Goal: Find specific page/section: Find specific page/section

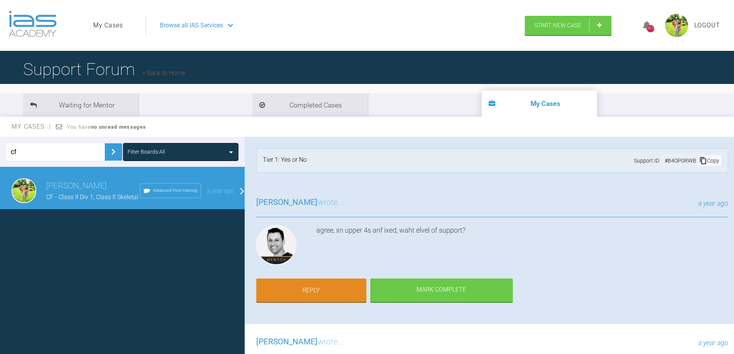
click at [16, 156] on input "cf" at bounding box center [55, 151] width 99 height 17
click at [20, 153] on input "cf" at bounding box center [55, 151] width 99 height 17
type input "eg"
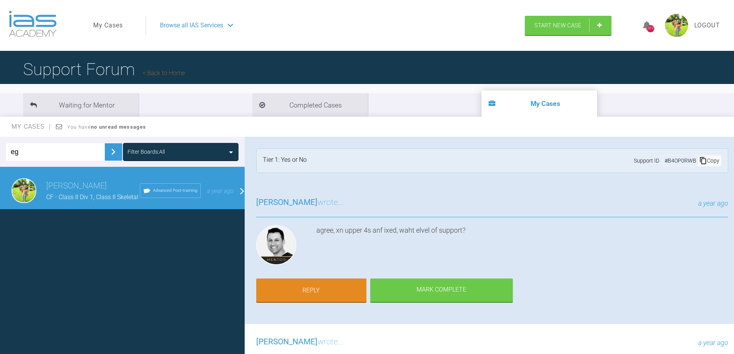
click at [108, 153] on img at bounding box center [113, 152] width 12 height 12
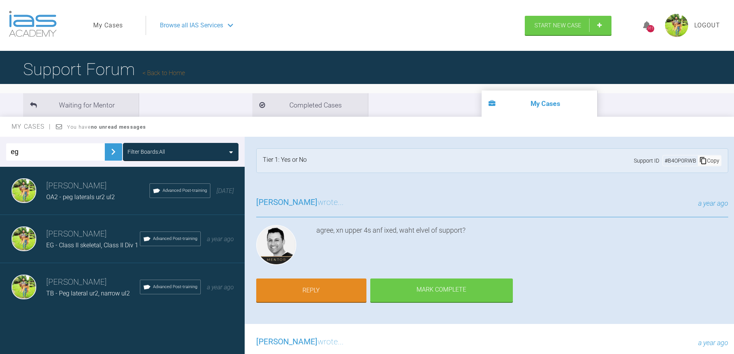
click at [99, 237] on h3 "[PERSON_NAME]" at bounding box center [93, 234] width 94 height 13
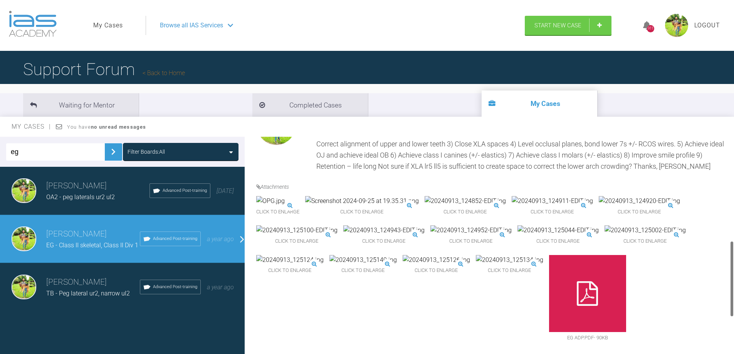
scroll to position [299, 0]
click at [557, 206] on img at bounding box center [552, 201] width 81 height 10
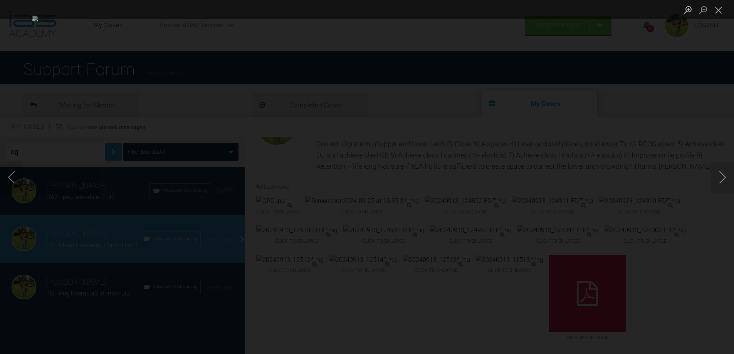
click at [557, 222] on img "Lightbox" at bounding box center [366, 177] width 669 height 323
click at [651, 159] on div "Lightbox" at bounding box center [367, 177] width 734 height 354
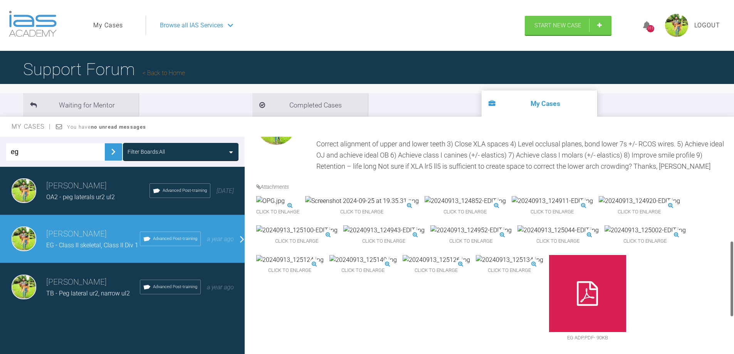
click at [107, 276] on h3 "[PERSON_NAME]" at bounding box center [93, 282] width 94 height 13
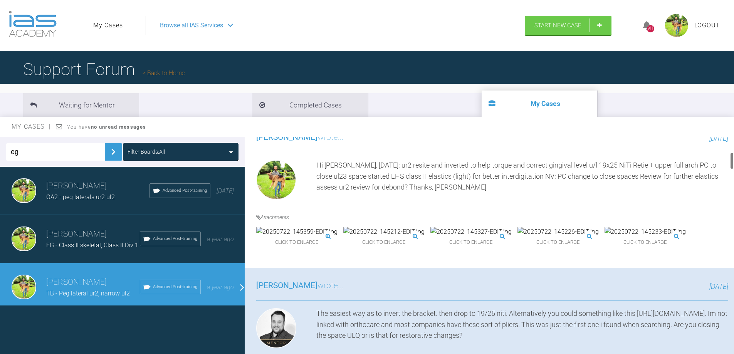
scroll to position [193, 0]
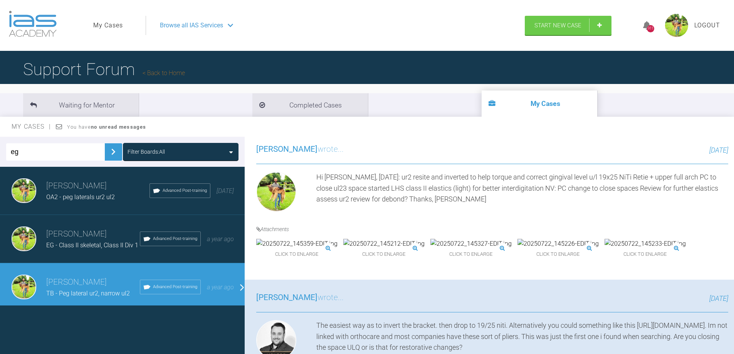
click at [375, 249] on img at bounding box center [383, 244] width 81 height 10
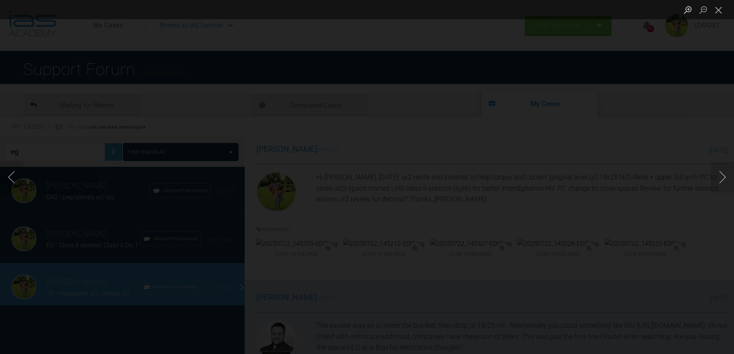
click at [375, 272] on div "Lightbox" at bounding box center [367, 177] width 734 height 354
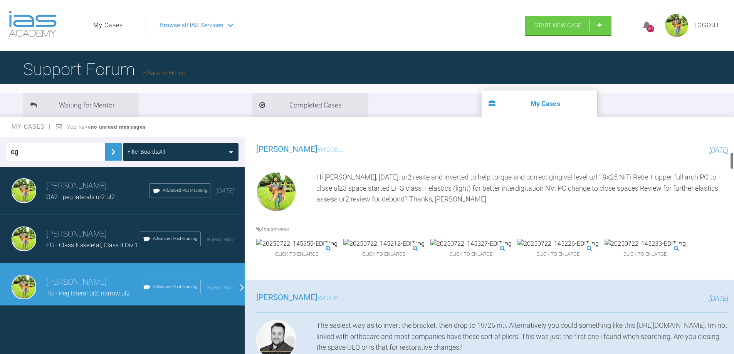
click at [375, 249] on img at bounding box center [383, 244] width 81 height 10
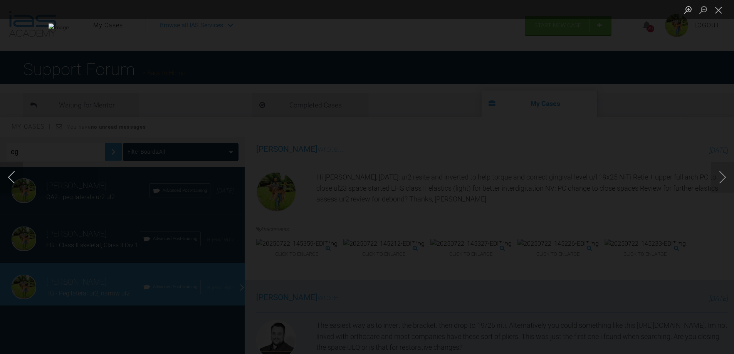
click at [13, 176] on button "Previous image" at bounding box center [11, 177] width 23 height 31
click at [716, 173] on button "Next image" at bounding box center [722, 177] width 23 height 31
click at [717, 173] on button "Next image" at bounding box center [722, 177] width 23 height 31
click at [662, 169] on div "Lightbox" at bounding box center [367, 177] width 734 height 354
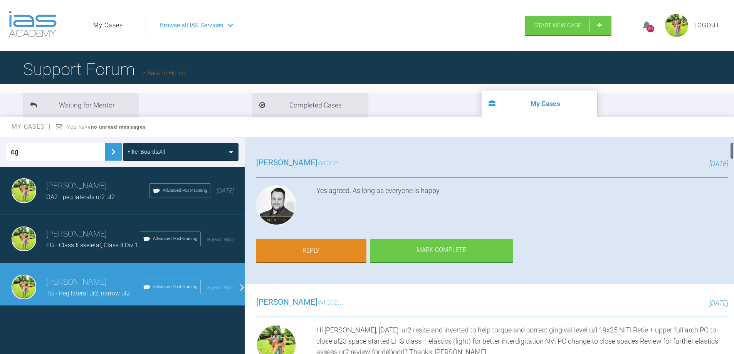
scroll to position [39, 0]
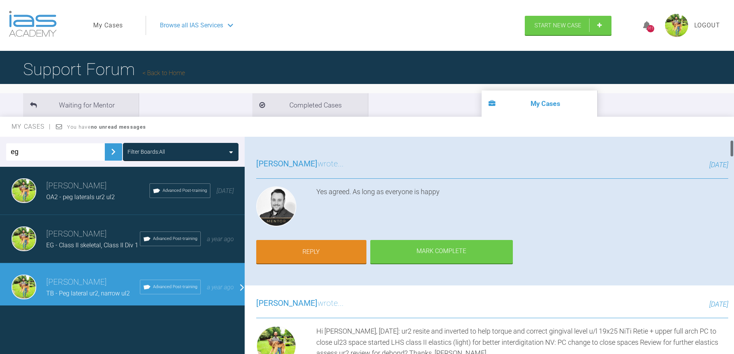
click at [71, 190] on h3 "[PERSON_NAME]" at bounding box center [97, 186] width 103 height 13
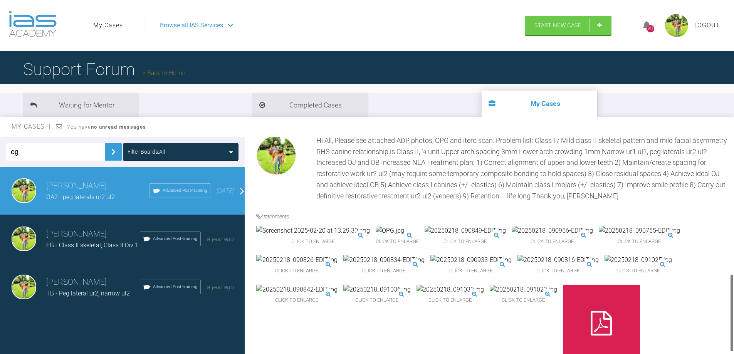
scroll to position [385, 0]
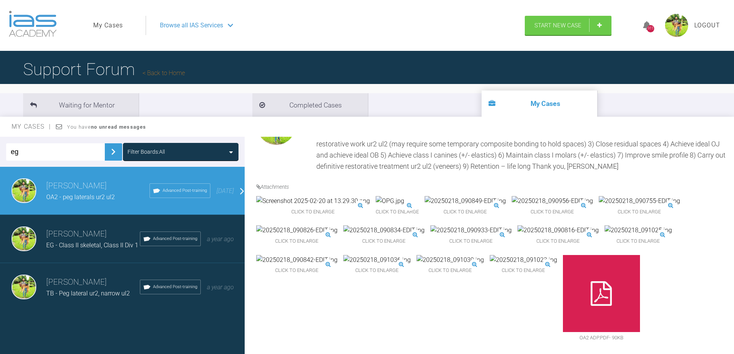
click at [656, 225] on img at bounding box center [638, 230] width 67 height 10
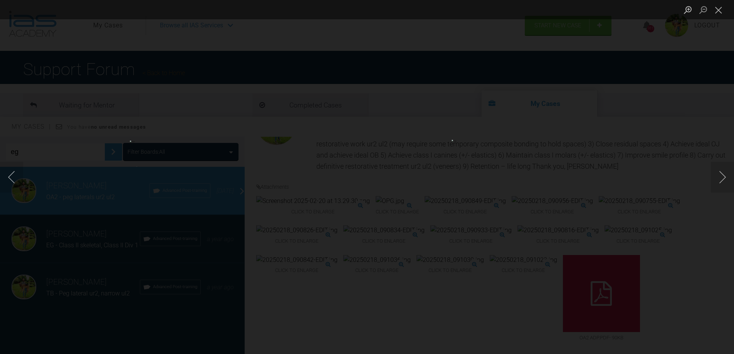
click at [656, 223] on div "Lightbox" at bounding box center [367, 177] width 734 height 354
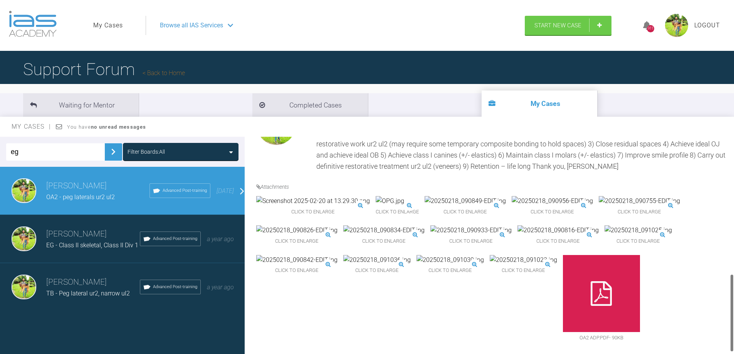
click at [640, 225] on img at bounding box center [638, 230] width 67 height 10
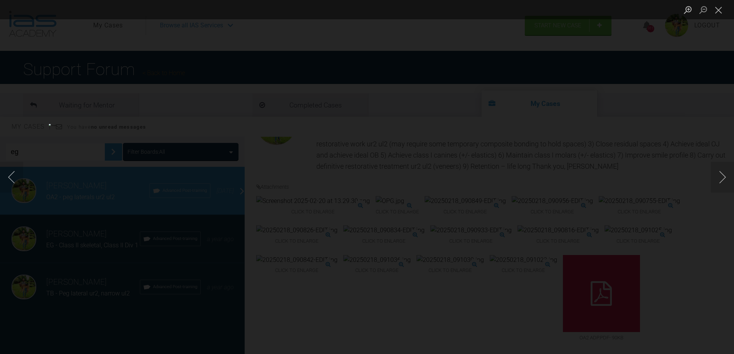
click at [680, 207] on div "Lightbox" at bounding box center [367, 177] width 734 height 354
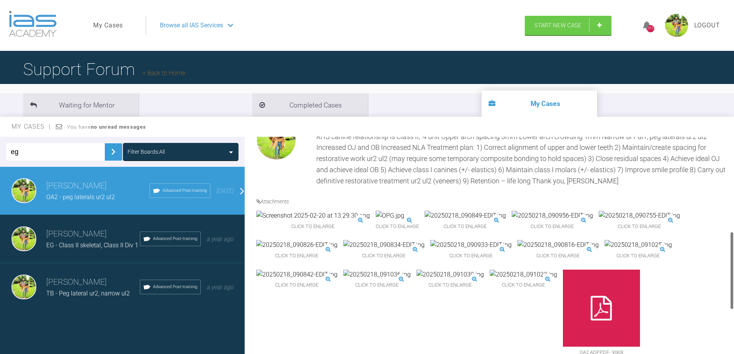
scroll to position [231, 0]
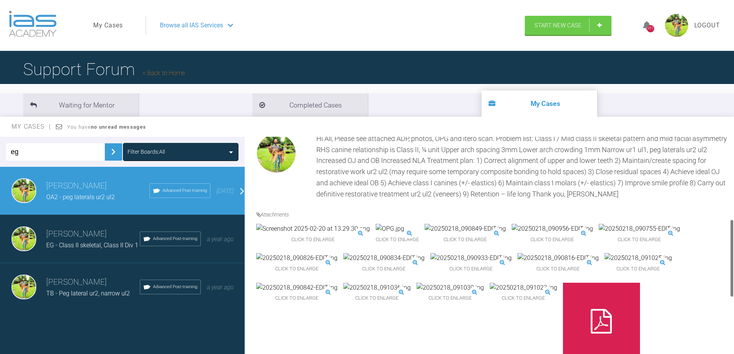
click at [75, 240] on h3 "[PERSON_NAME]" at bounding box center [93, 234] width 94 height 13
